Goal: Information Seeking & Learning: Learn about a topic

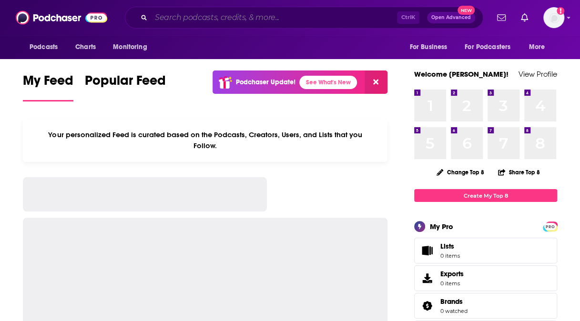
click at [189, 20] on input "Search podcasts, credits, & more..." at bounding box center [274, 17] width 246 height 15
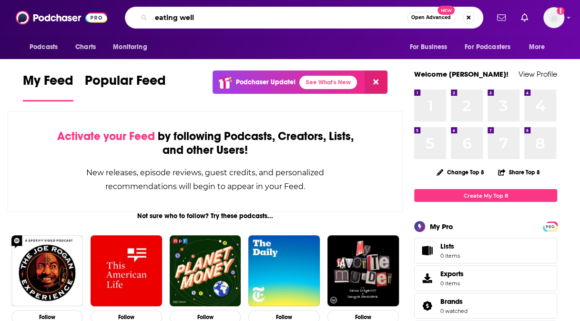
type input "eating well"
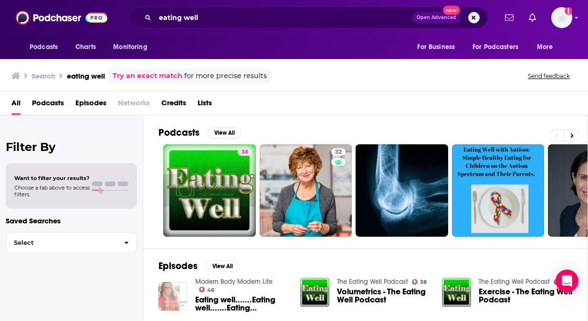
click at [572, 107] on div "All Podcasts Episodes Networks Credits Lists" at bounding box center [295, 105] width 569 height 20
click at [220, 132] on button "View All" at bounding box center [224, 132] width 34 height 11
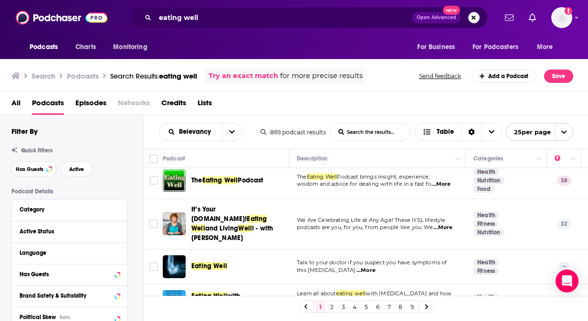
scroll to position [3, 0]
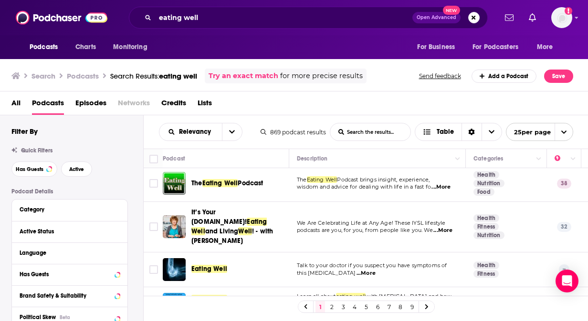
click at [443, 186] on span "...More" at bounding box center [440, 188] width 19 height 8
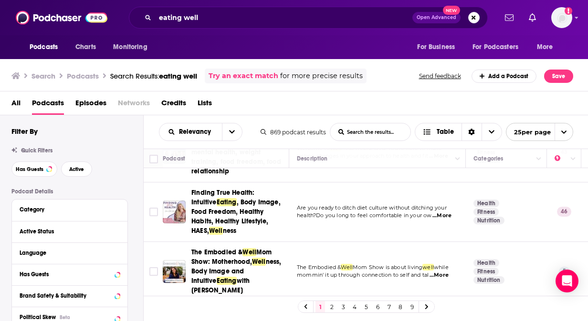
scroll to position [0, 0]
